Goal: Task Accomplishment & Management: Use online tool/utility

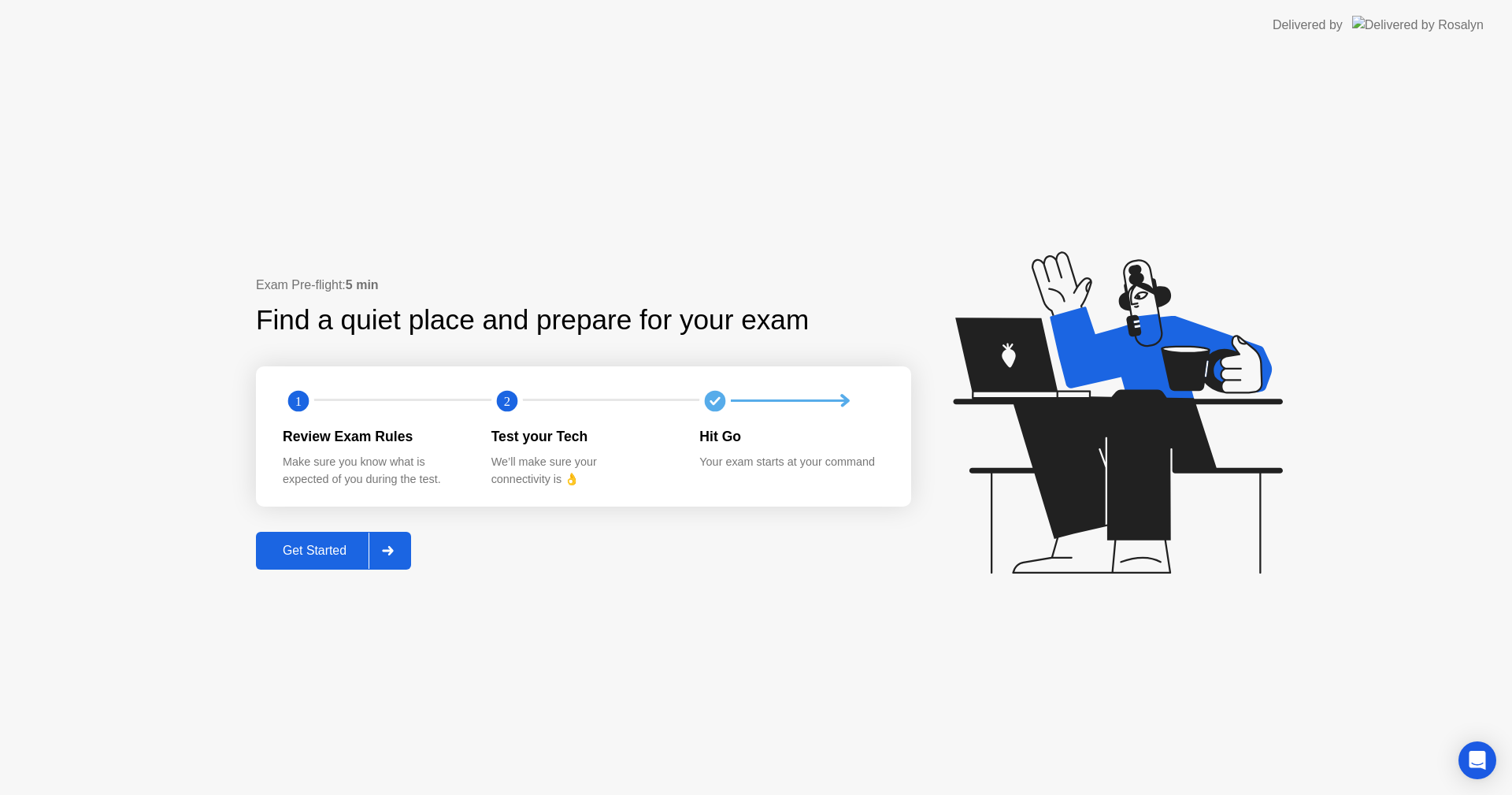
click at [321, 554] on div "Get Started" at bounding box center [314, 550] width 108 height 14
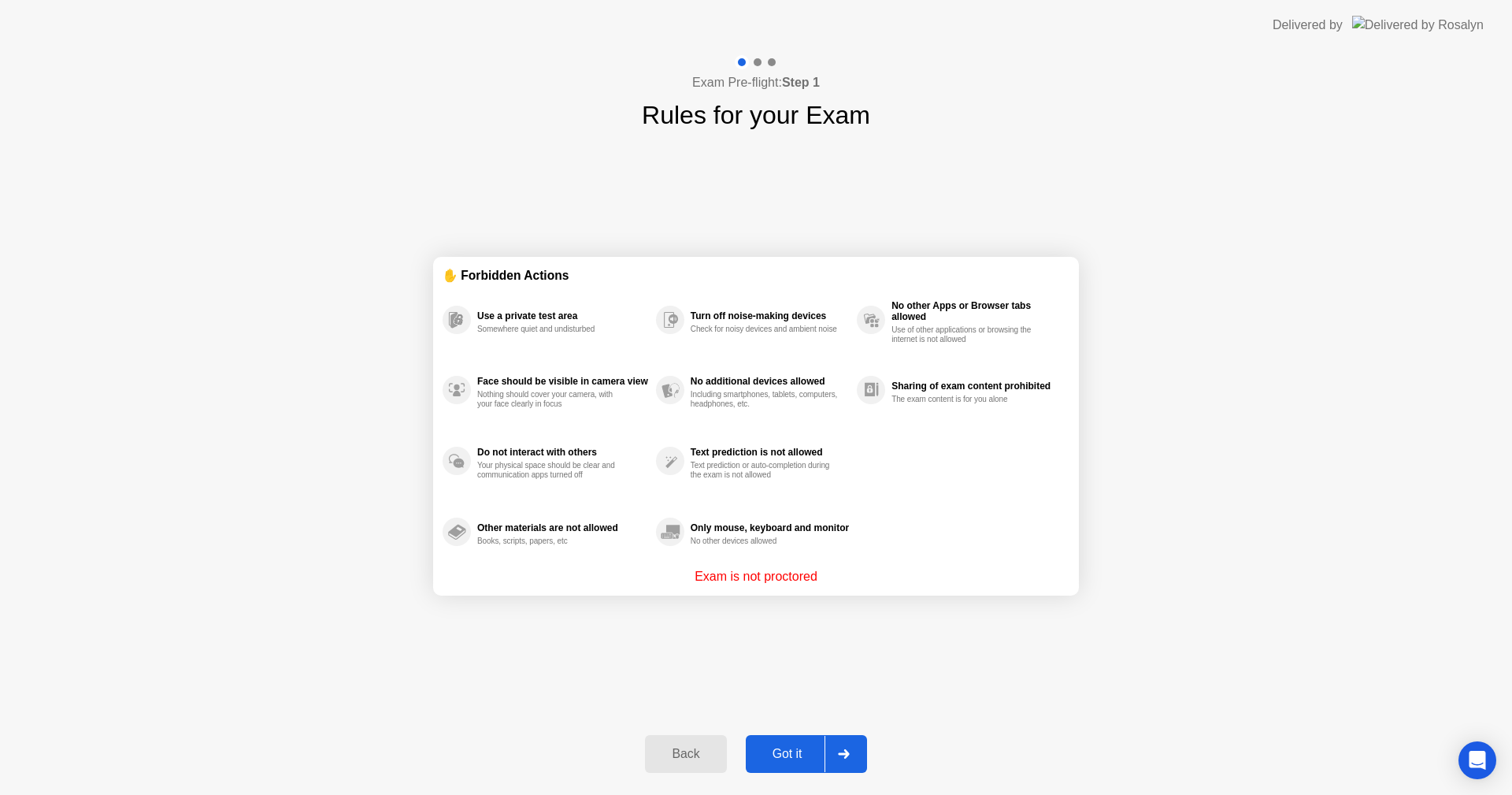
click at [800, 753] on div "Got it" at bounding box center [787, 754] width 74 height 14
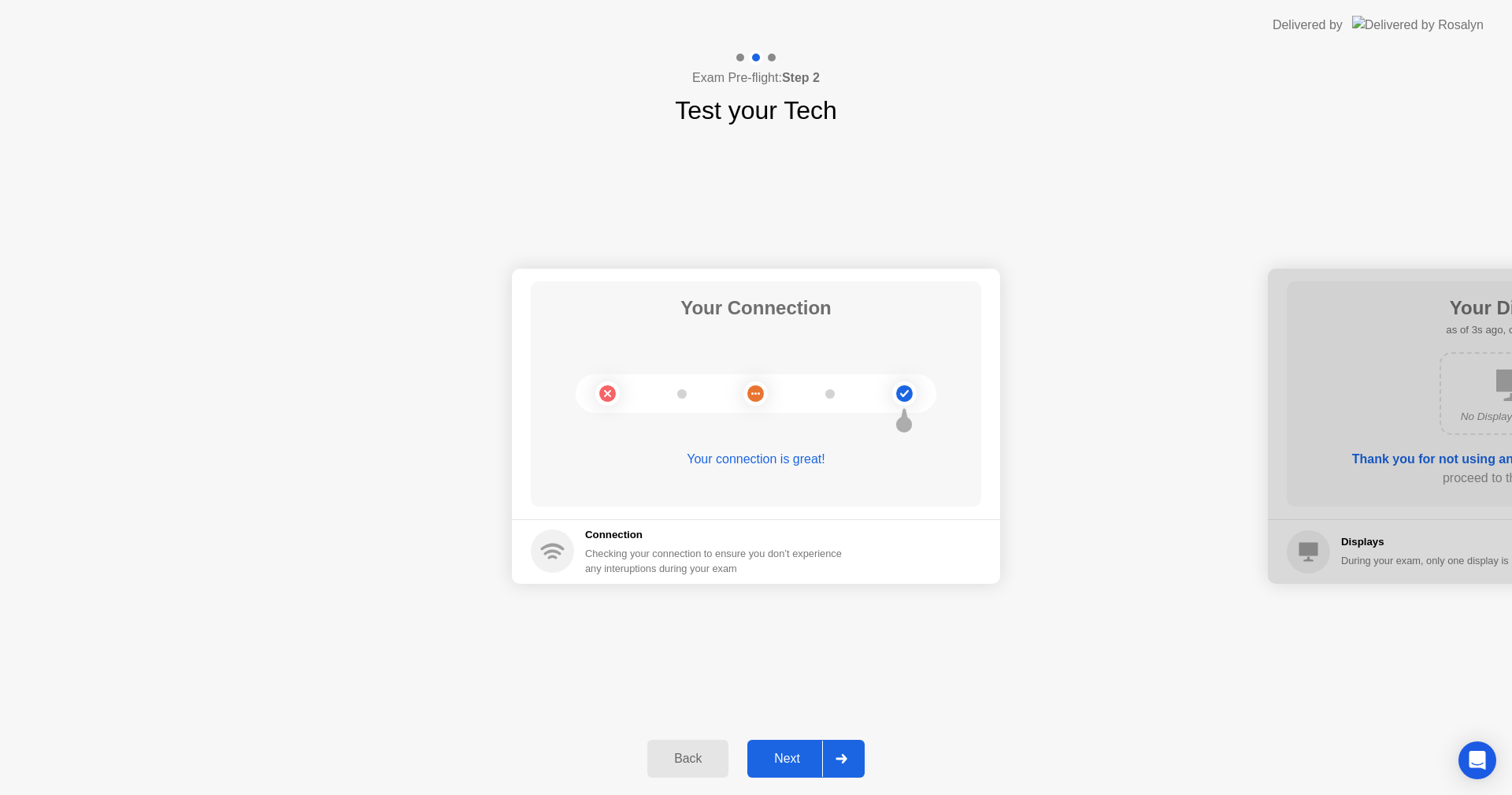
click at [785, 753] on div "Next" at bounding box center [786, 758] width 70 height 14
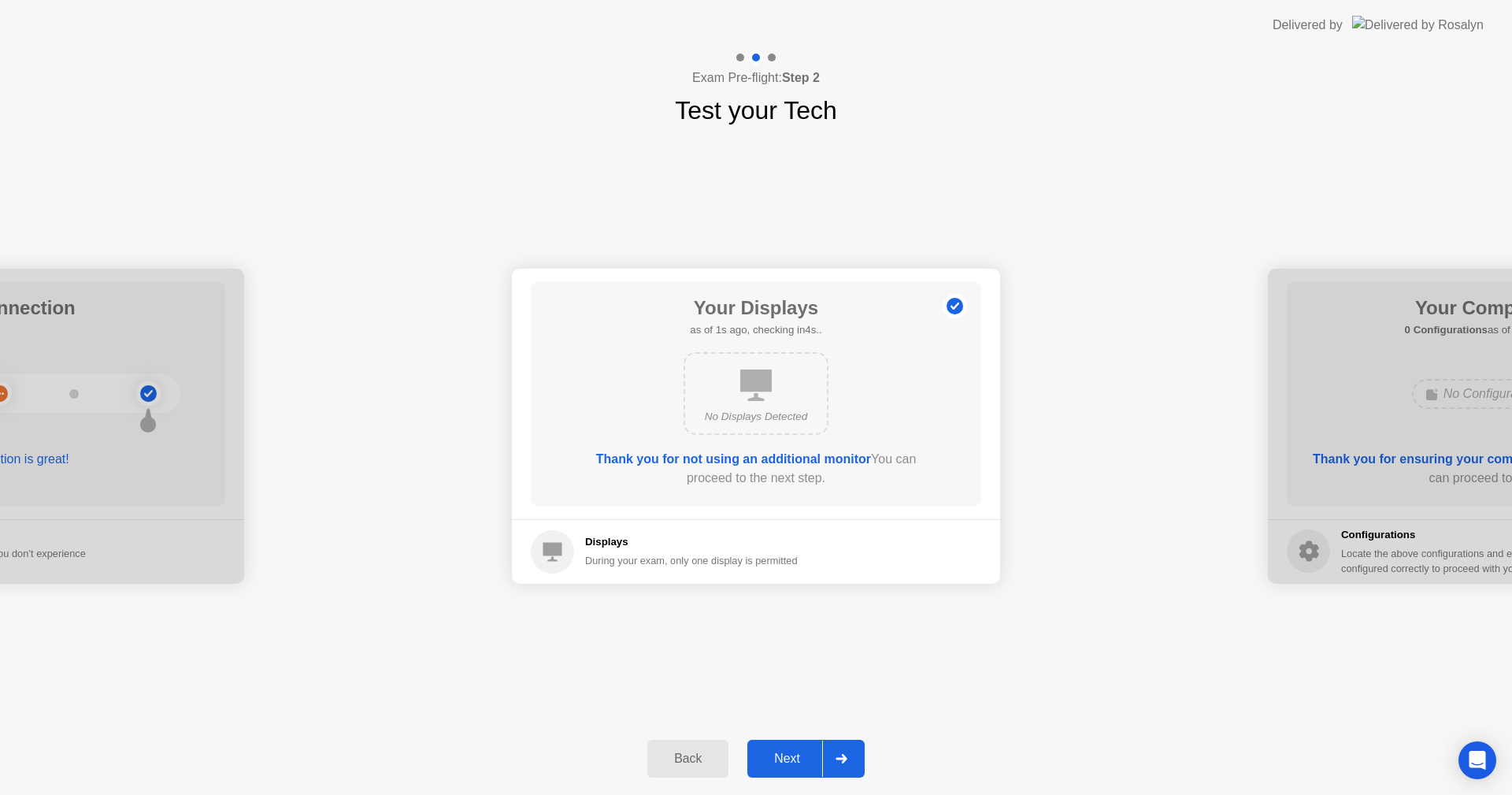
click at [784, 753] on div "Next" at bounding box center [786, 758] width 70 height 14
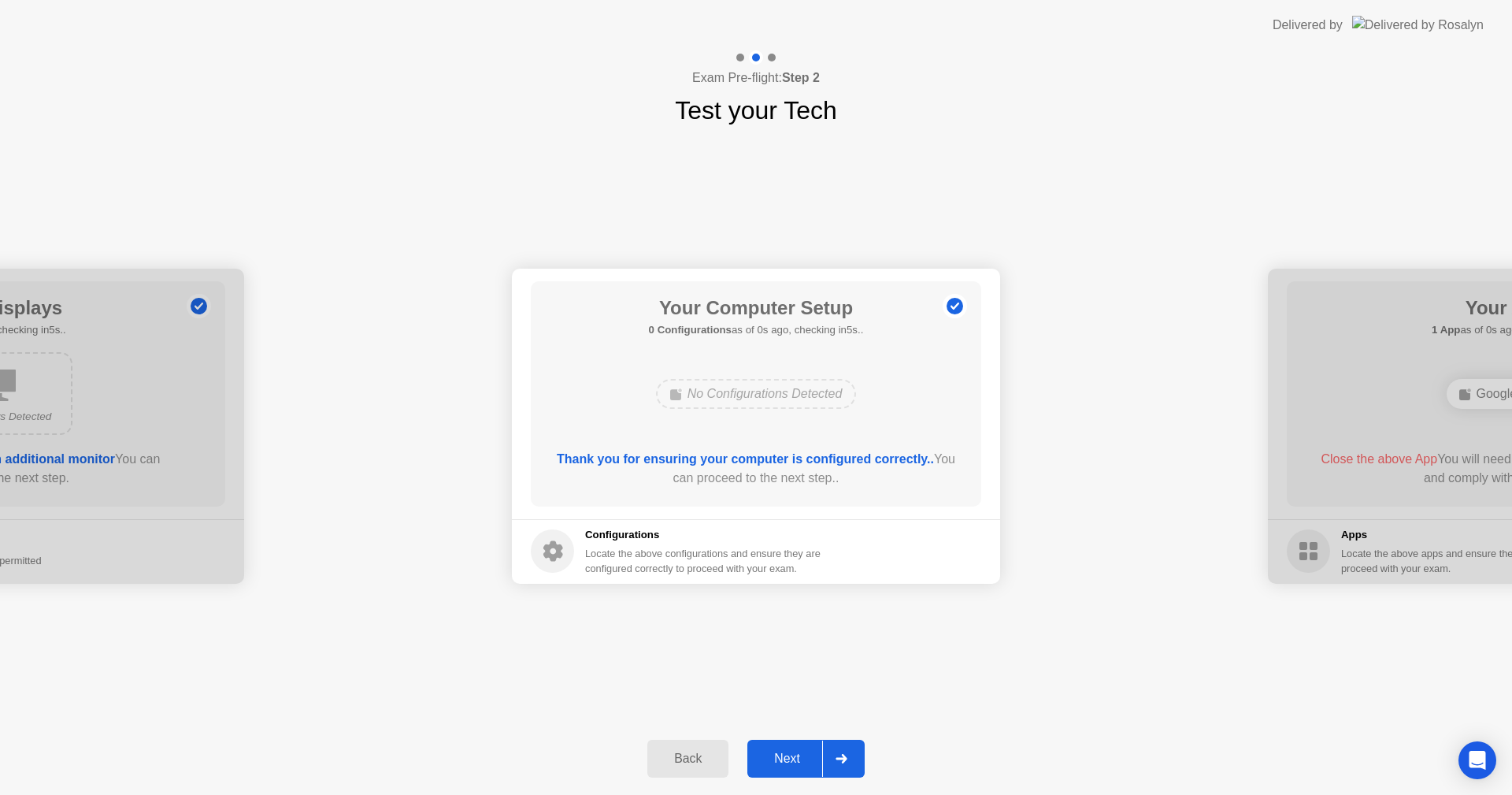
click at [784, 753] on div "Next" at bounding box center [786, 758] width 70 height 14
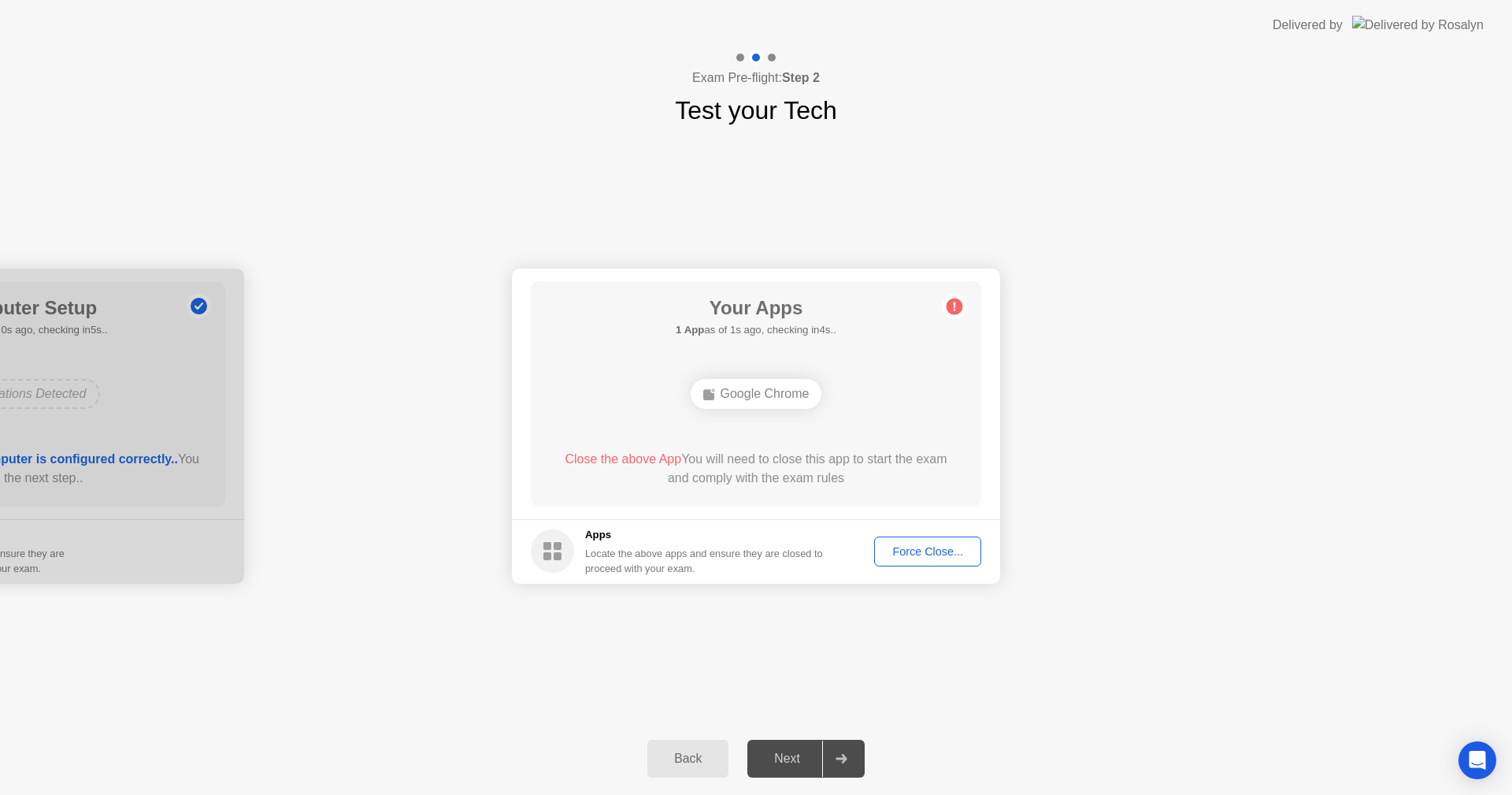
click at [908, 554] on div "Force Close..." at bounding box center [927, 551] width 96 height 13
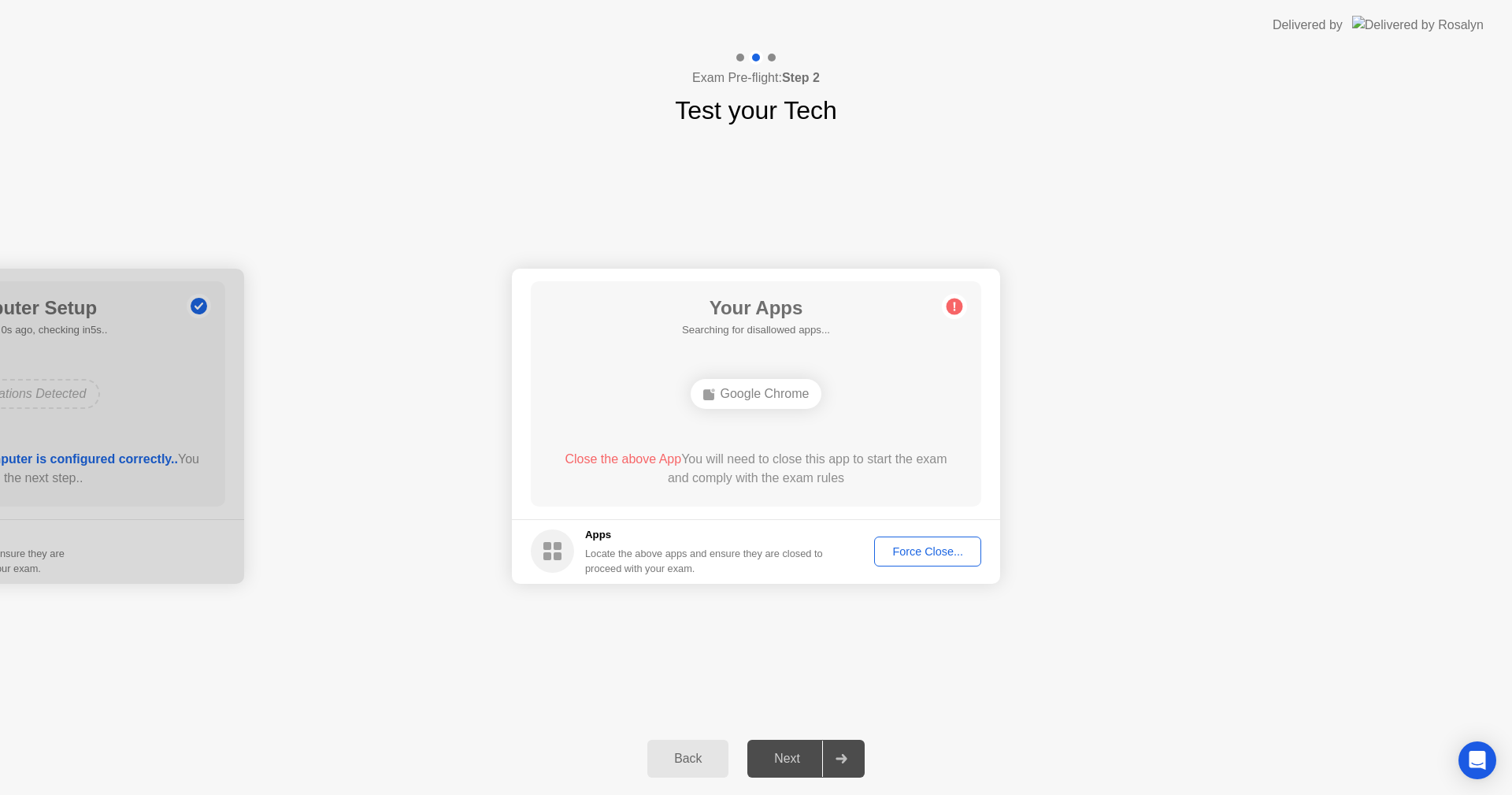
click at [677, 761] on div "Back" at bounding box center [687, 758] width 71 height 14
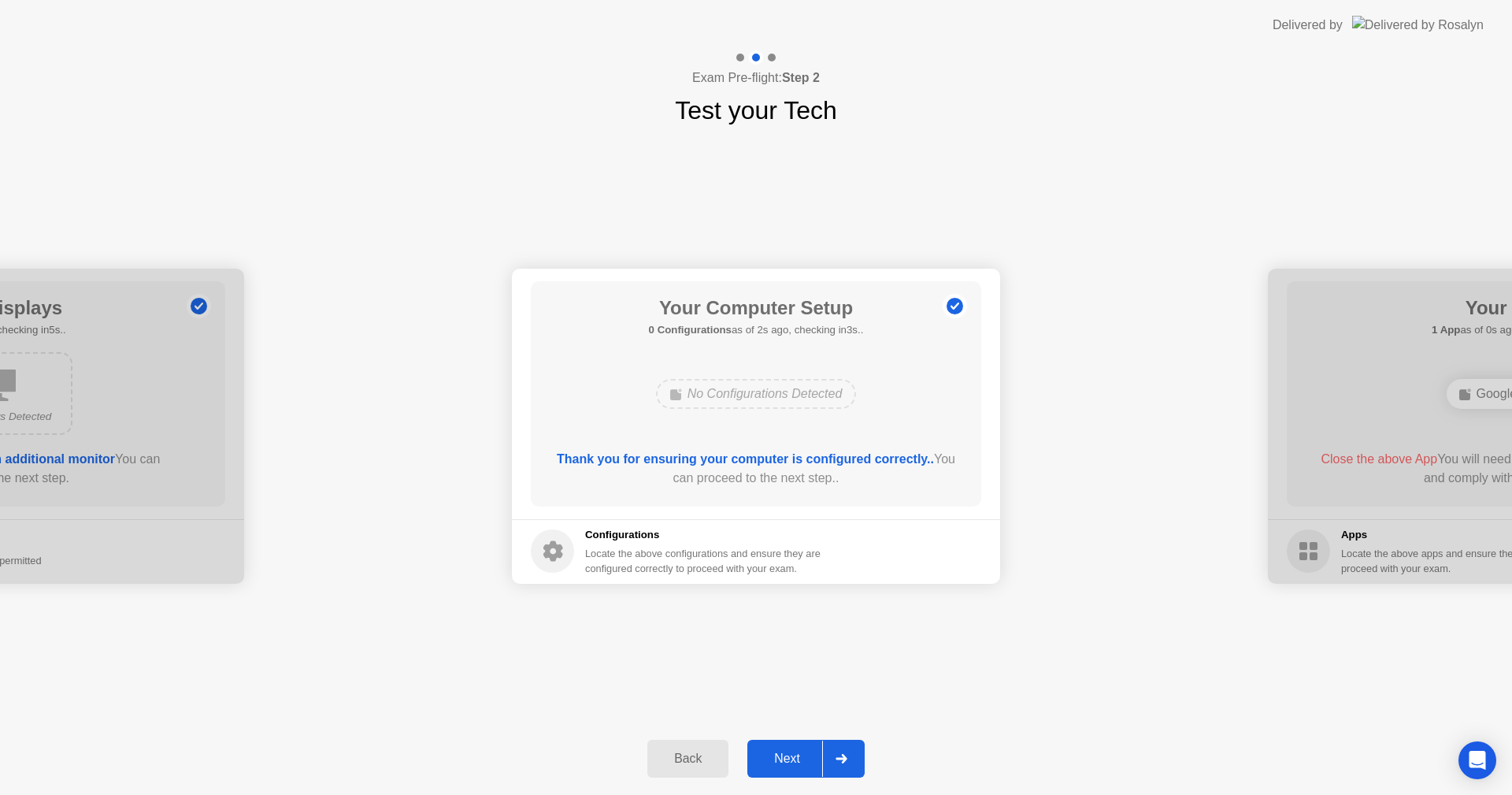
click at [798, 747] on button "Next" at bounding box center [806, 758] width 118 height 38
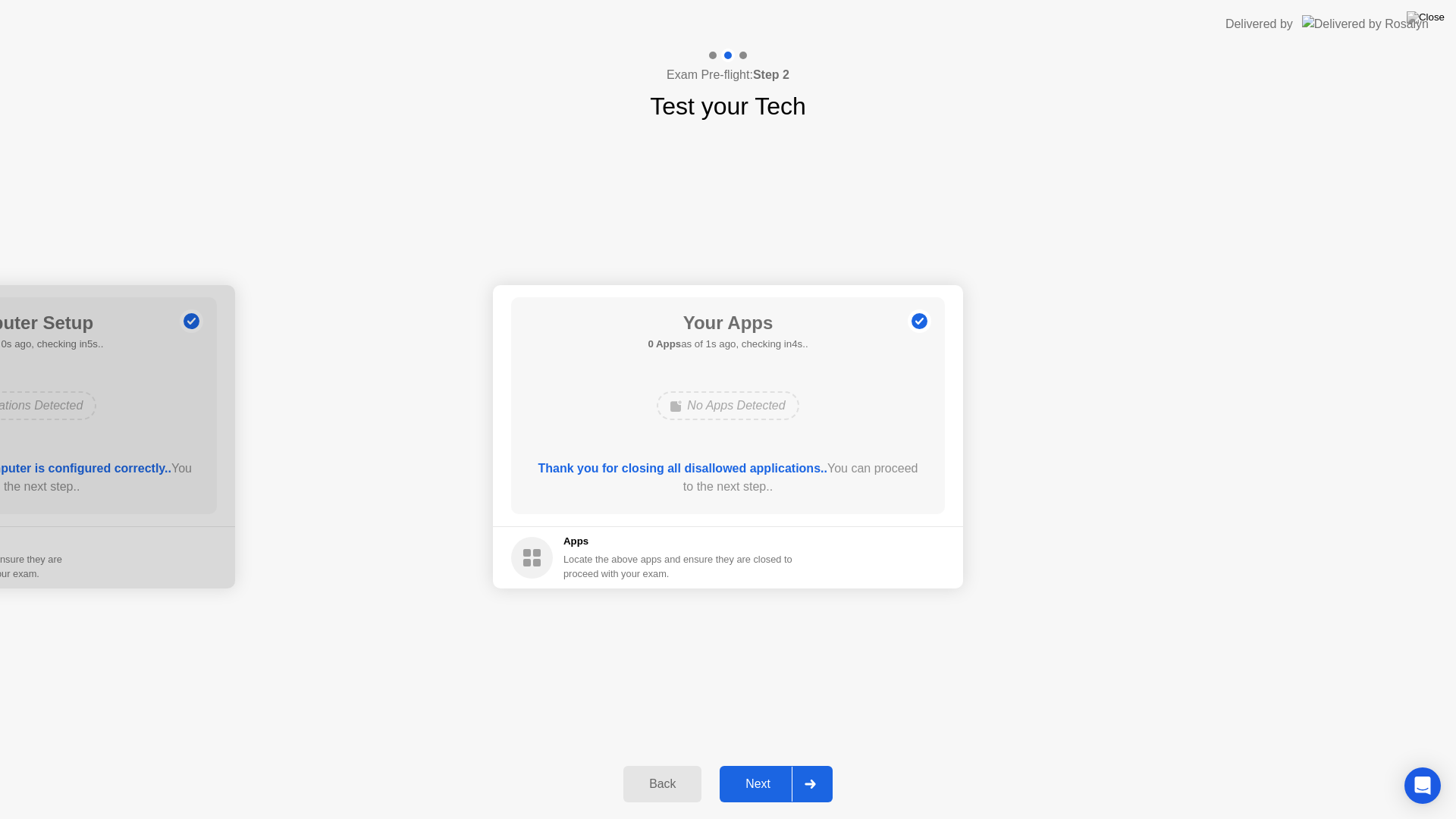
click at [773, 765] on div "Next" at bounding box center [757, 784] width 67 height 14
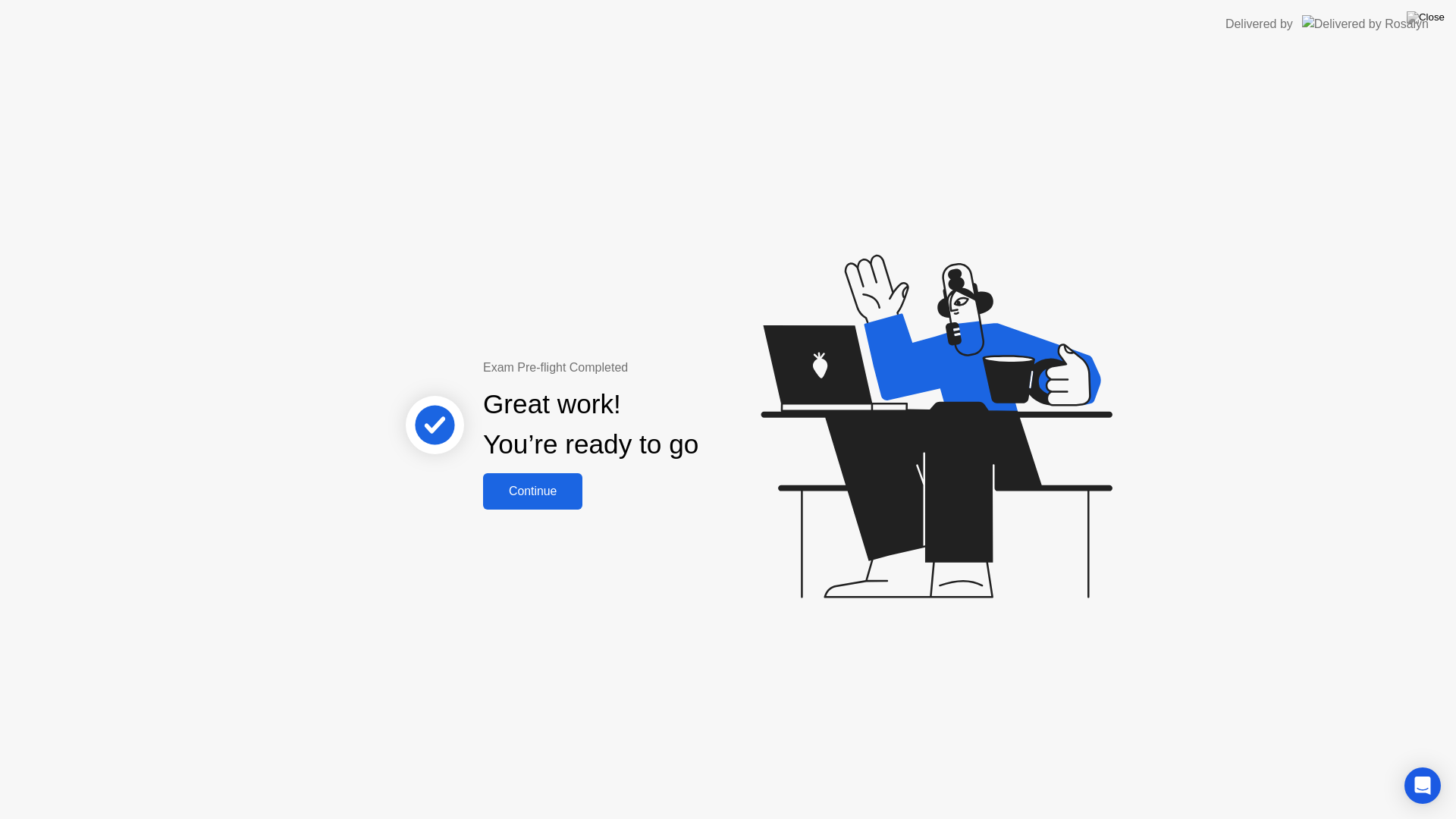
click at [551, 491] on div "Continue" at bounding box center [533, 491] width 91 height 14
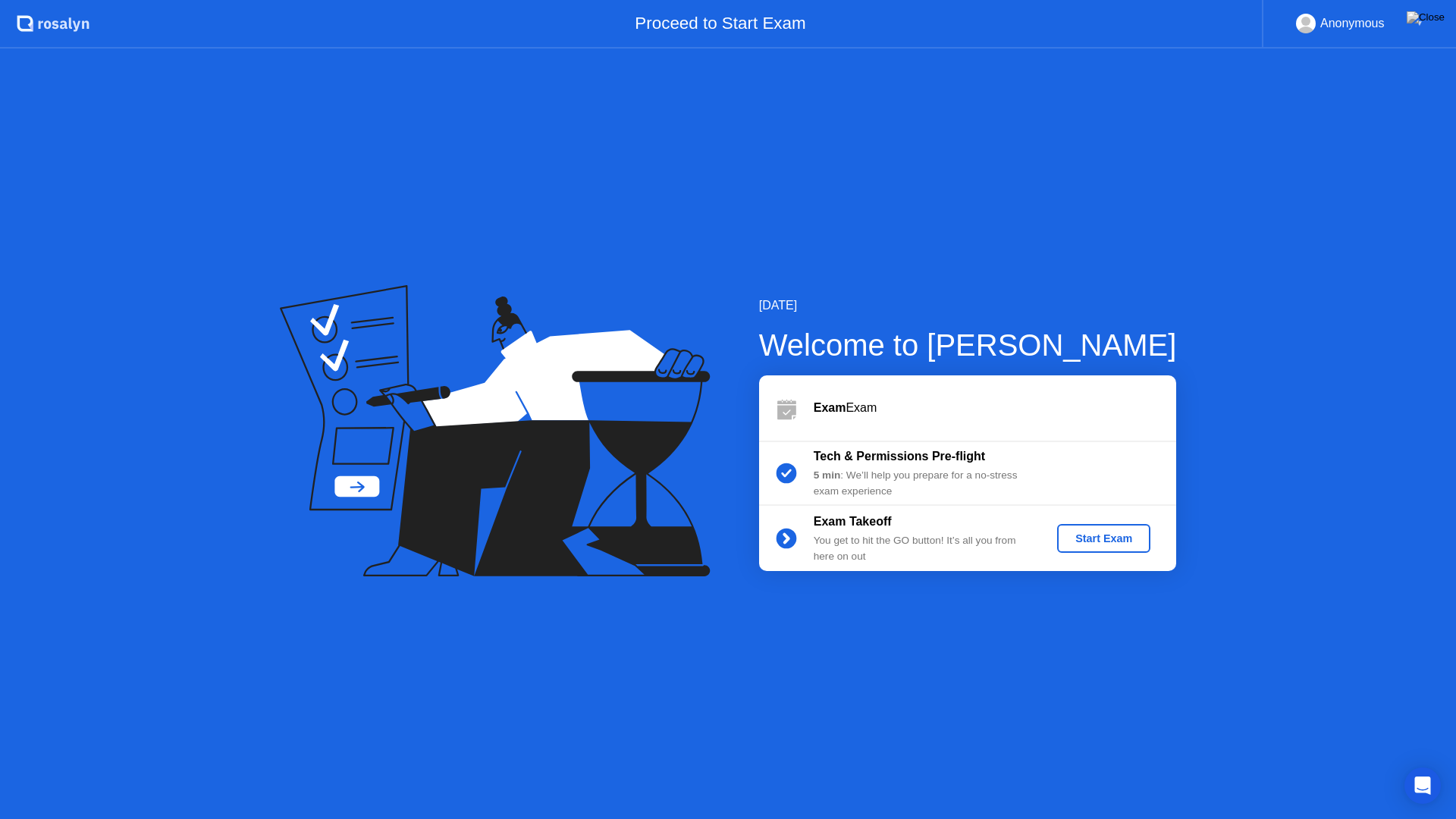
click at [1100, 536] on div "Start Exam" at bounding box center [1103, 538] width 81 height 12
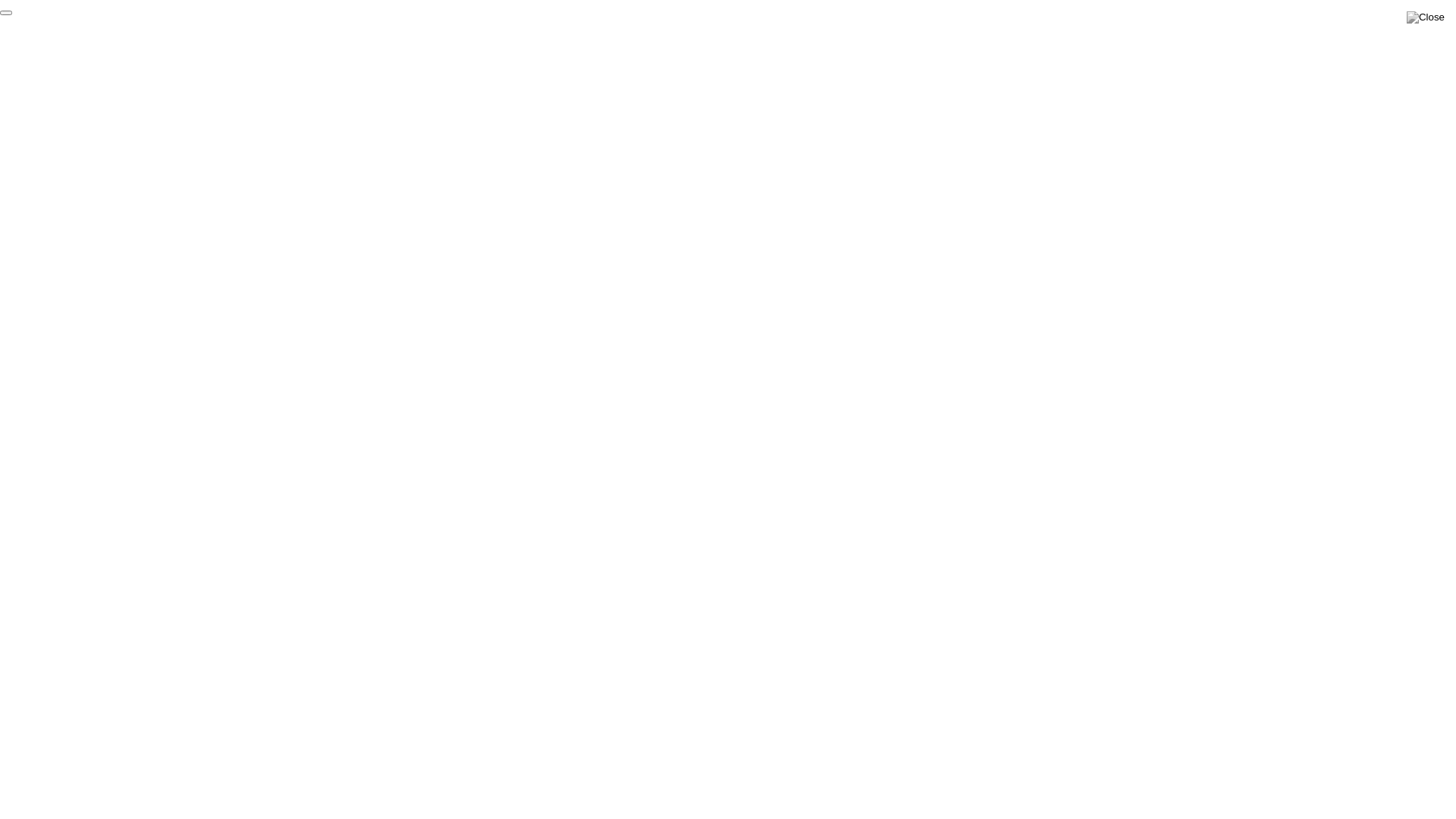
click div "End Proctoring Session"
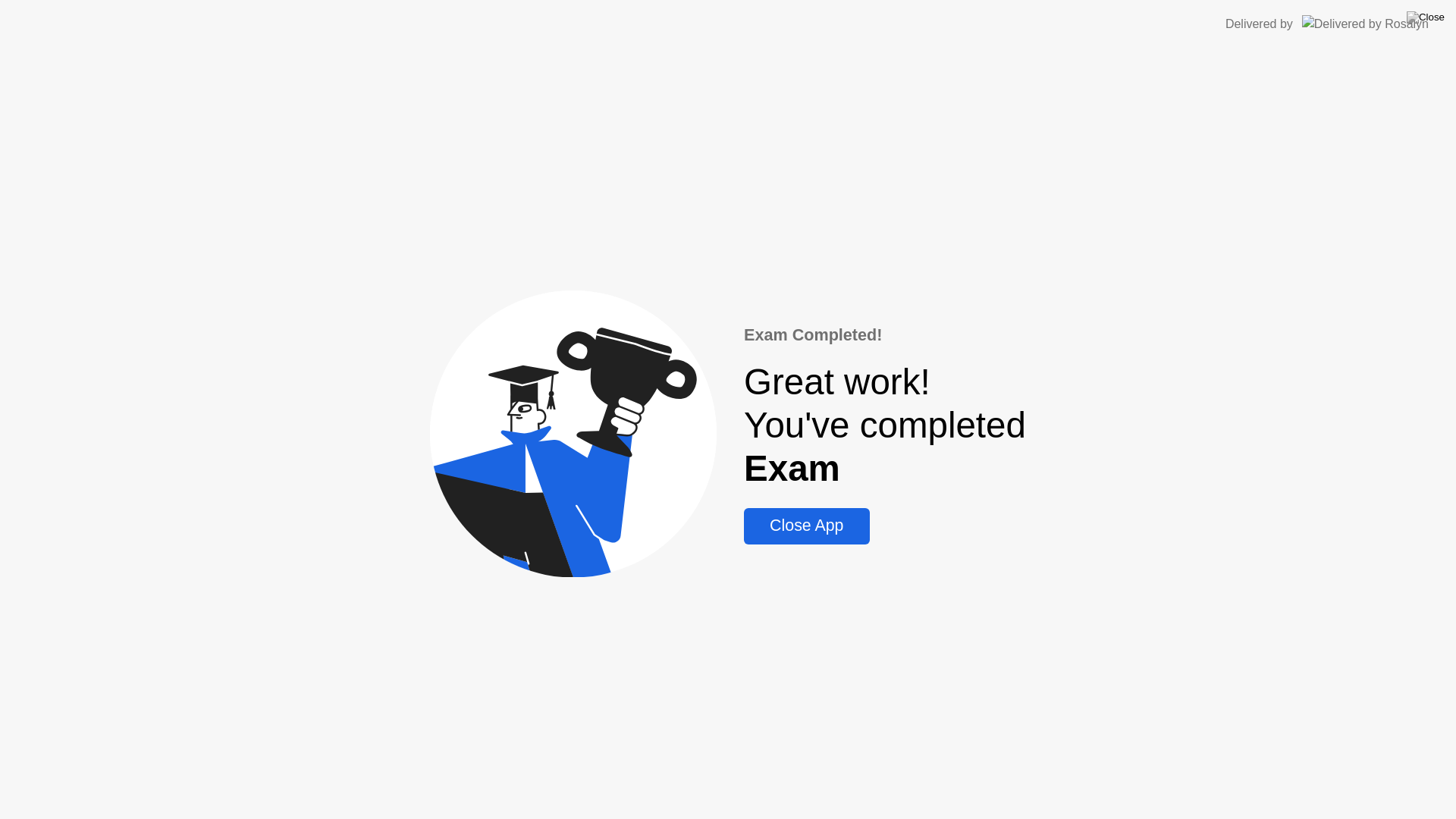
click at [804, 528] on div "Close App" at bounding box center [806, 525] width 116 height 19
